Goal: Information Seeking & Learning: Learn about a topic

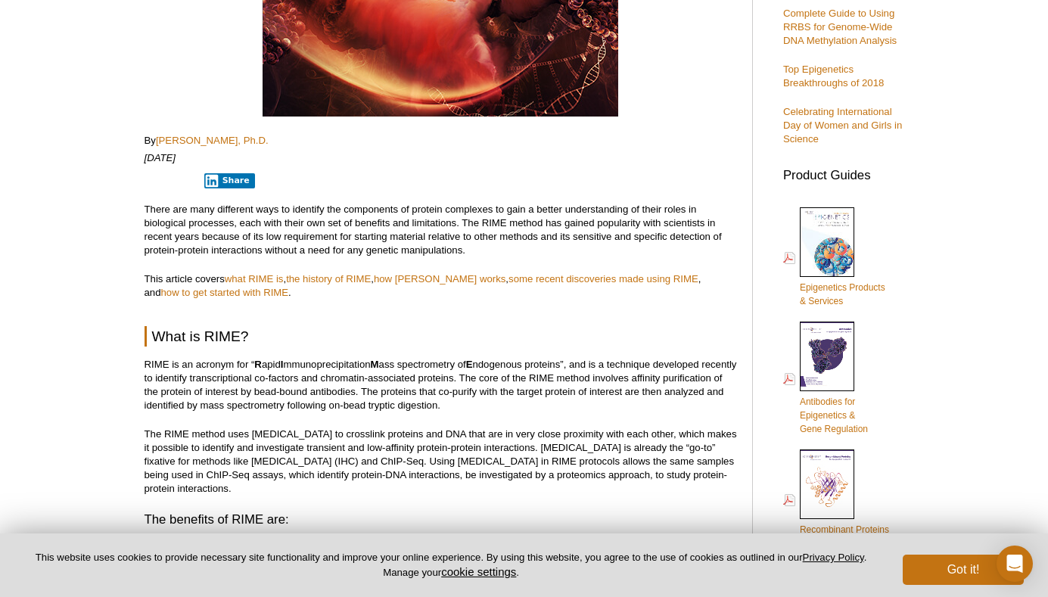
scroll to position [365, 0]
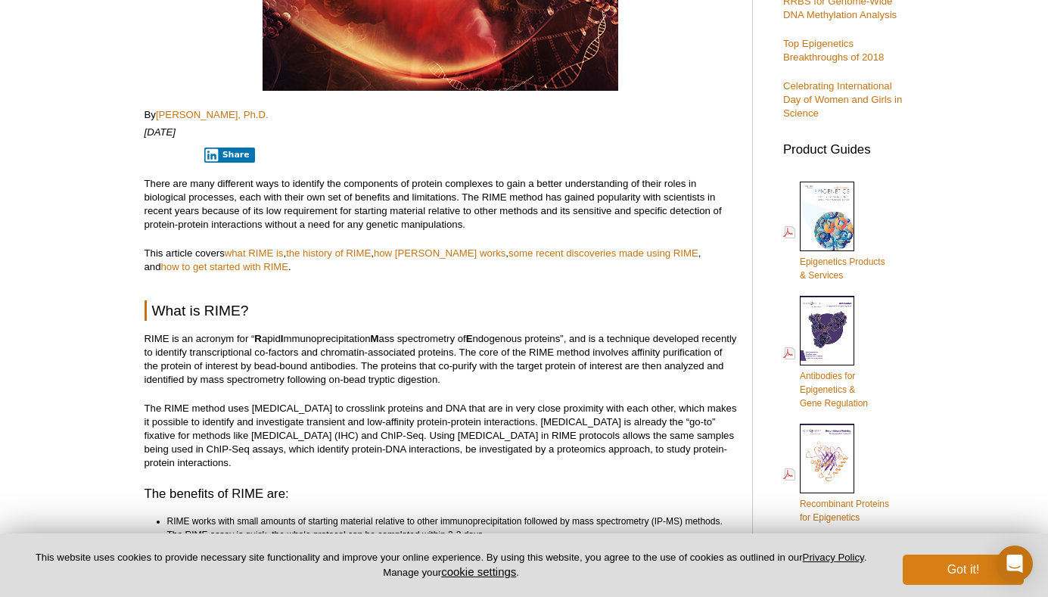
click at [952, 567] on button "Got it!" at bounding box center [963, 570] width 121 height 30
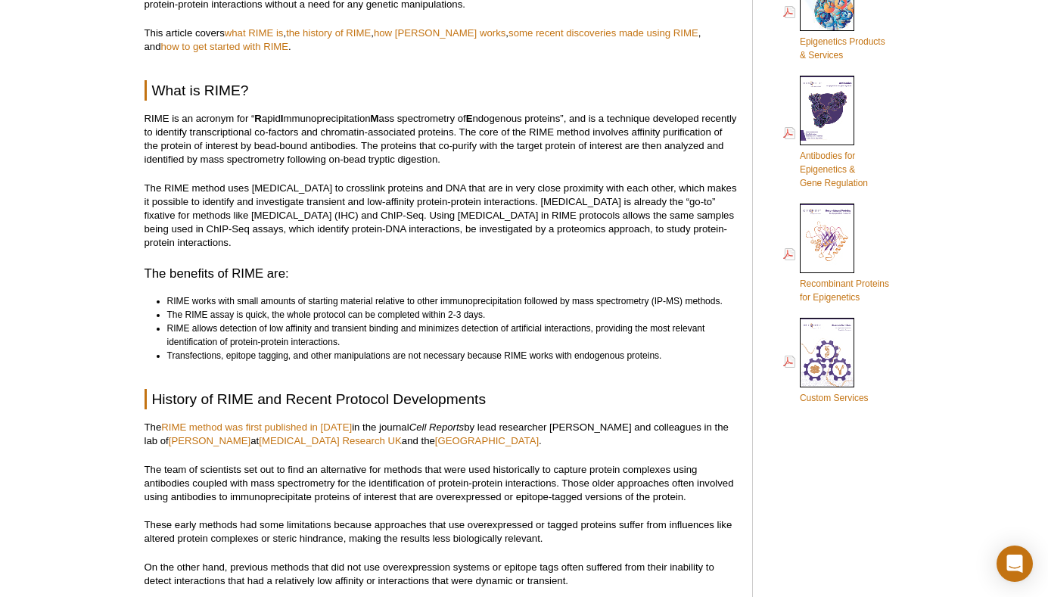
scroll to position [567, 0]
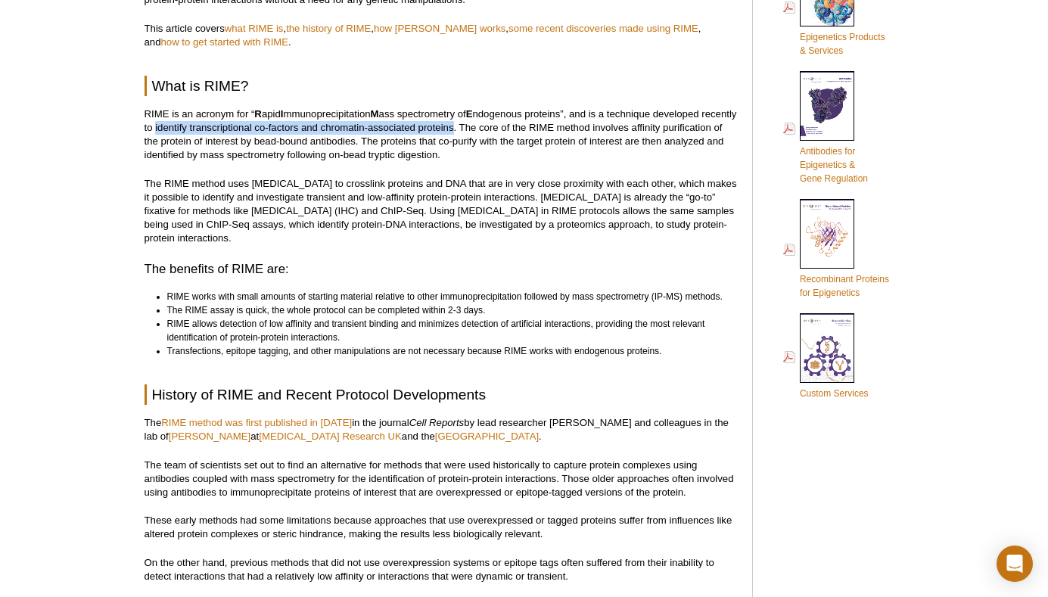
drag, startPoint x: 194, startPoint y: 128, endPoint x: 491, endPoint y: 126, distance: 296.6
click at [491, 126] on p "RIME is an acronym for “ R apid I mmunoprecipitation M ass spectrometry of E nd…" at bounding box center [441, 134] width 592 height 54
click at [258, 129] on p "RIME is an acronym for “ R apid I mmunoprecipitation M ass spectrometry of E nd…" at bounding box center [441, 134] width 592 height 54
drag, startPoint x: 191, startPoint y: 127, endPoint x: 492, endPoint y: 126, distance: 300.4
click at [492, 126] on p "RIME is an acronym for “ R apid I mmunoprecipitation M ass spectrometry of E nd…" at bounding box center [441, 134] width 592 height 54
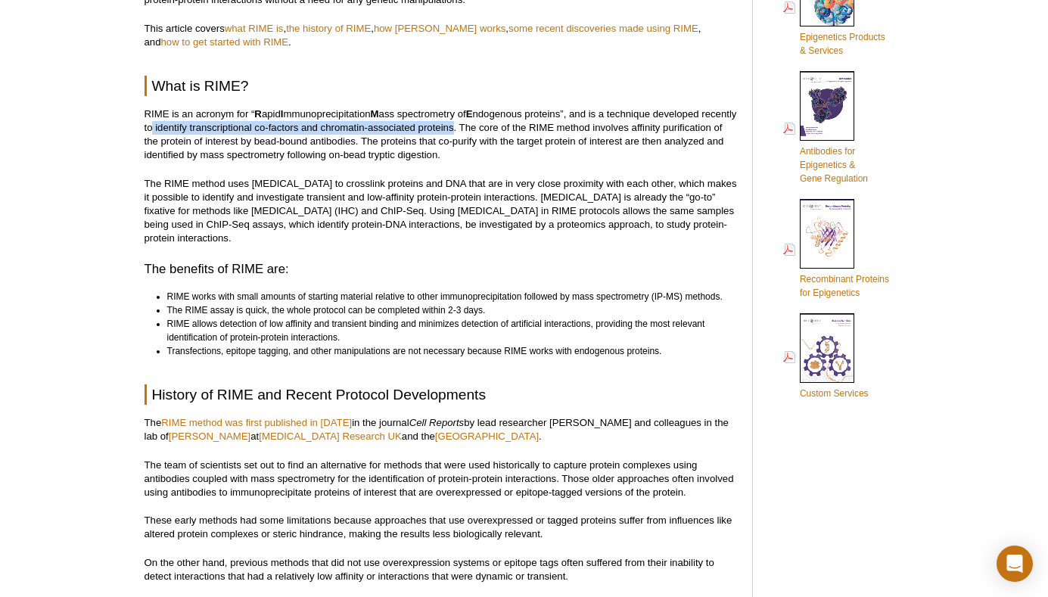
copy p "identify transcriptional co-factors and chromatin-associated proteins"
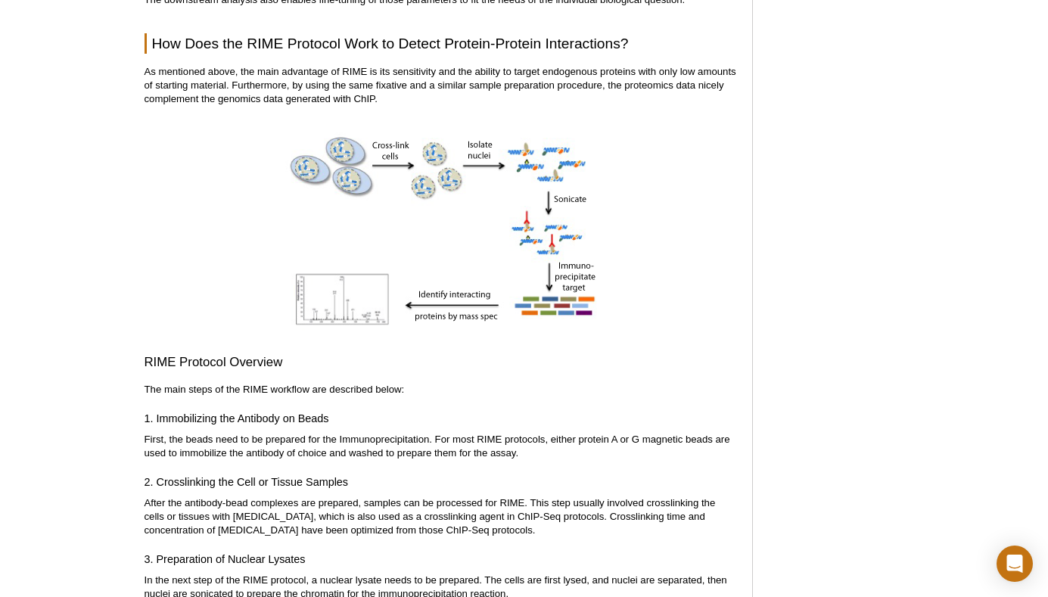
scroll to position [1789, 0]
click at [499, 256] on img at bounding box center [441, 233] width 322 height 225
click at [437, 256] on img at bounding box center [441, 233] width 322 height 225
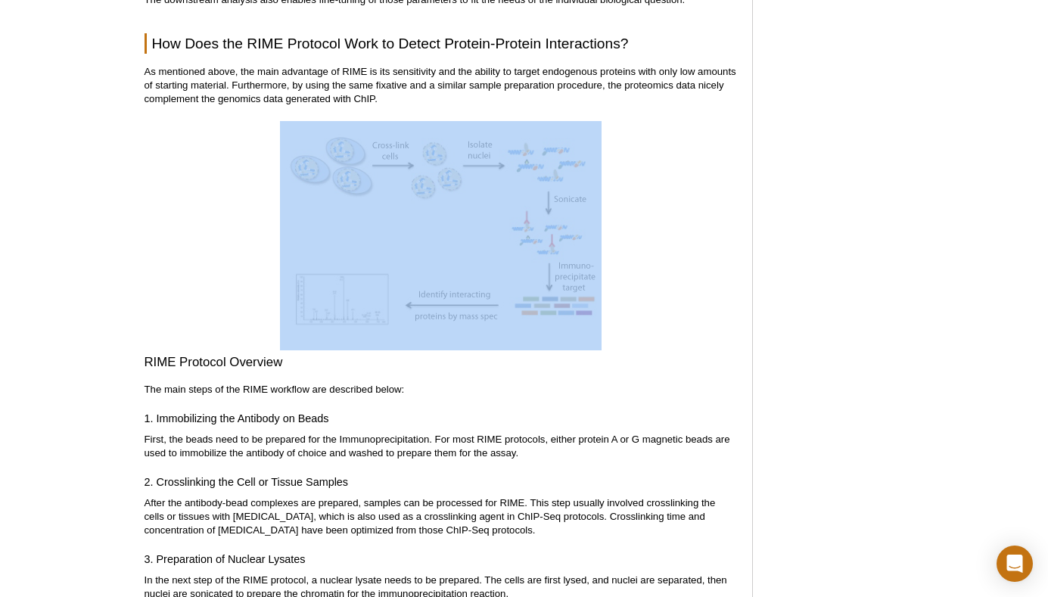
click at [437, 256] on img at bounding box center [441, 233] width 322 height 225
click at [443, 263] on img at bounding box center [441, 233] width 322 height 225
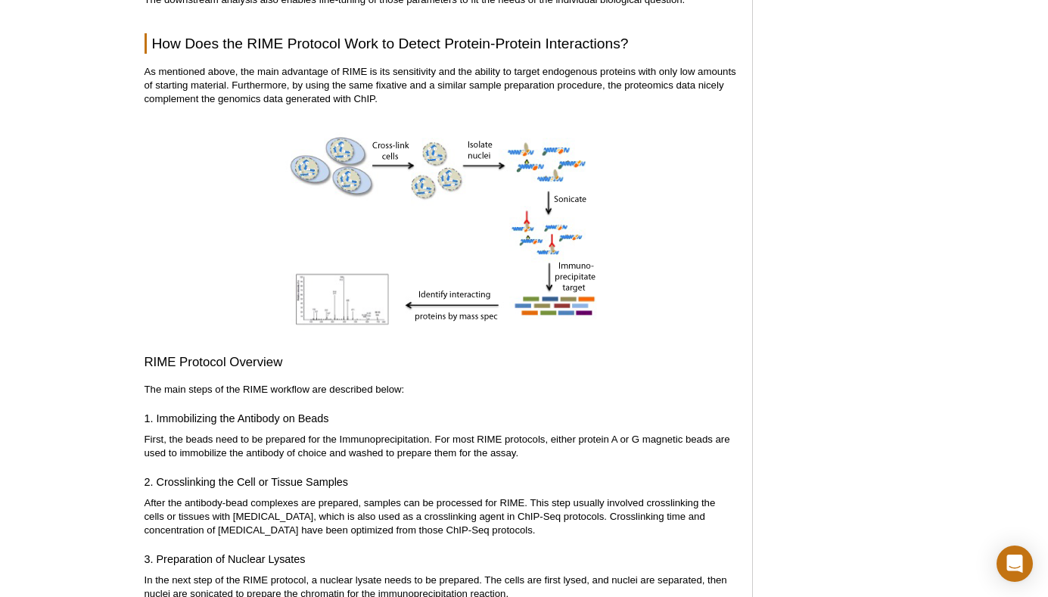
drag, startPoint x: 272, startPoint y: 143, endPoint x: 577, endPoint y: 234, distance: 318.8
click at [577, 234] on div at bounding box center [441, 235] width 592 height 229
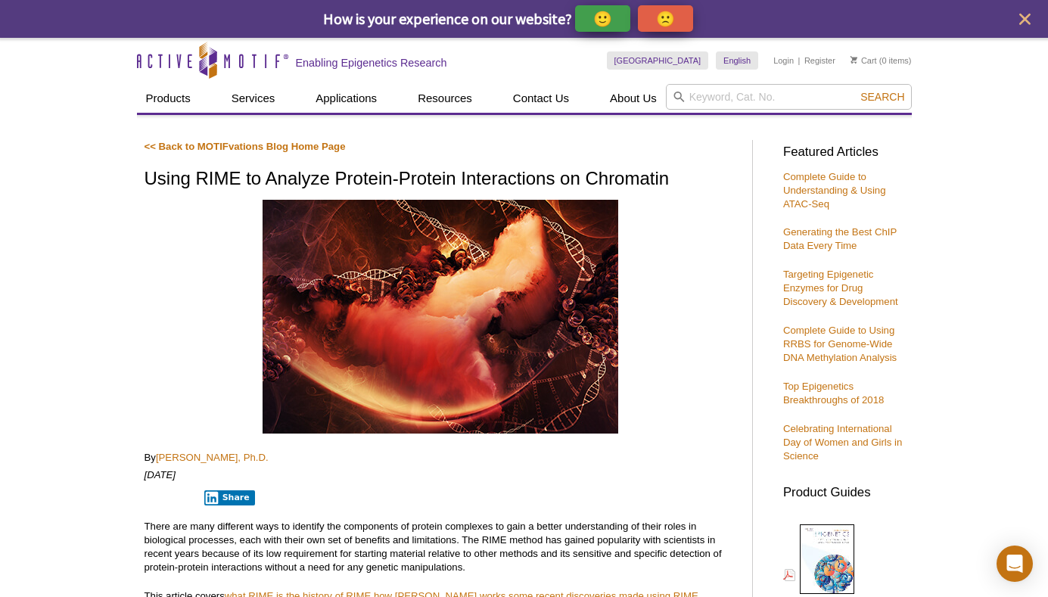
scroll to position [0, 0]
